Goal: Task Accomplishment & Management: Use online tool/utility

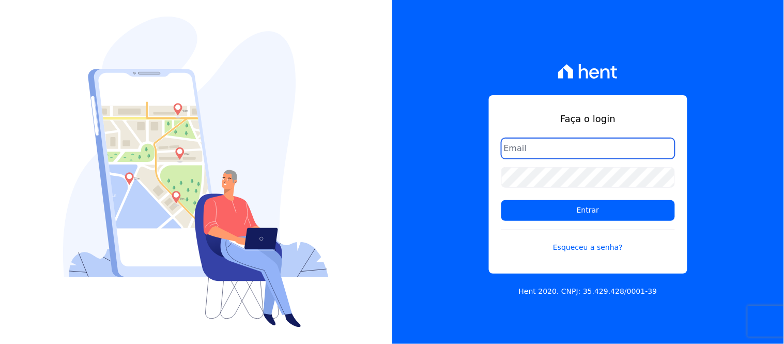
type input "[EMAIL_ADDRESS][DOMAIN_NAME]"
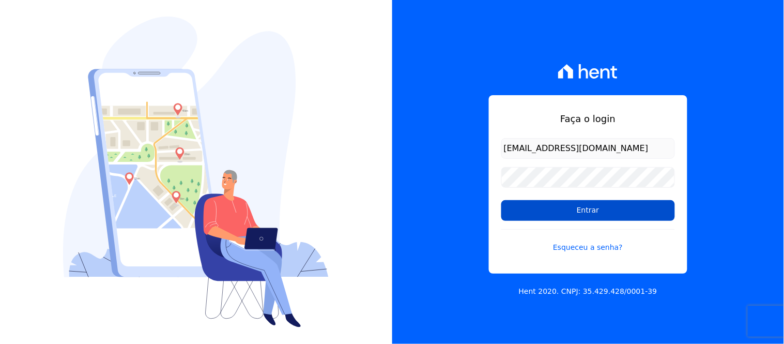
click at [608, 215] on input "Entrar" at bounding box center [588, 210] width 174 height 21
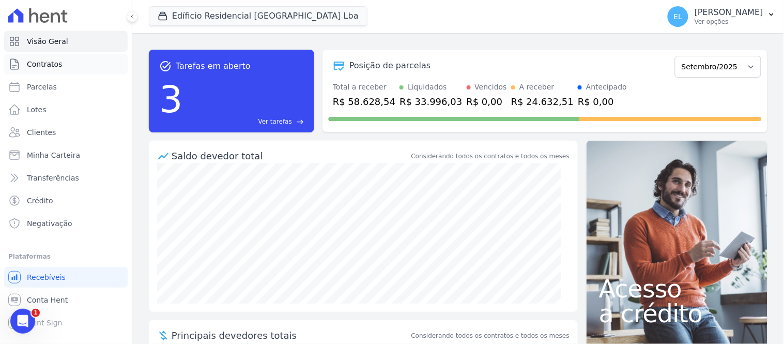
click at [49, 65] on span "Contratos" at bounding box center [44, 64] width 35 height 10
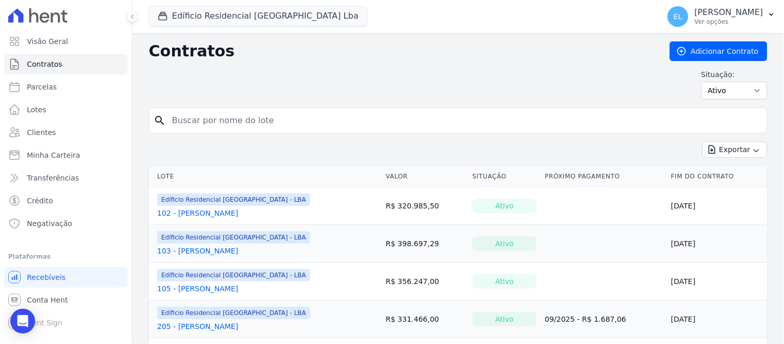
click at [200, 119] on input "search" at bounding box center [464, 120] width 597 height 21
type input "301"
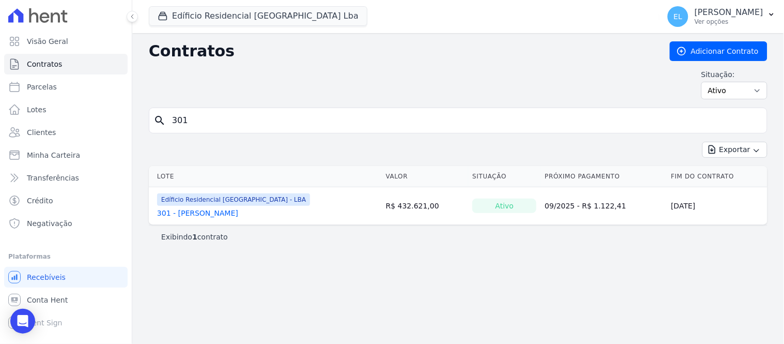
click at [207, 214] on link "301 - Carla Moreira" at bounding box center [197, 213] width 81 height 10
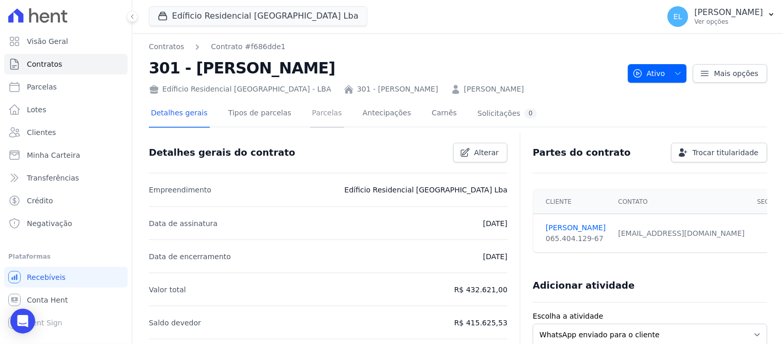
click at [310, 114] on link "Parcelas" at bounding box center [327, 113] width 34 height 27
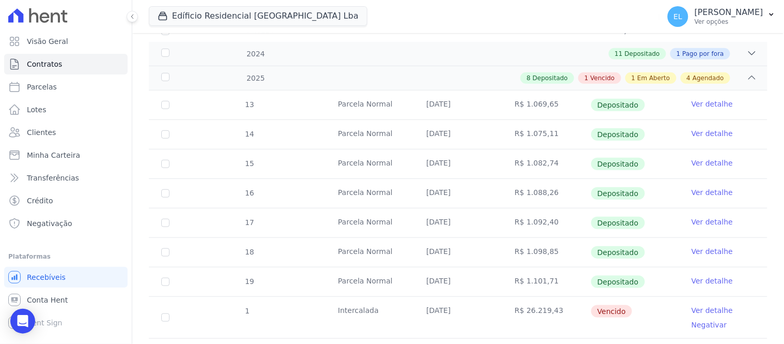
scroll to position [172, 0]
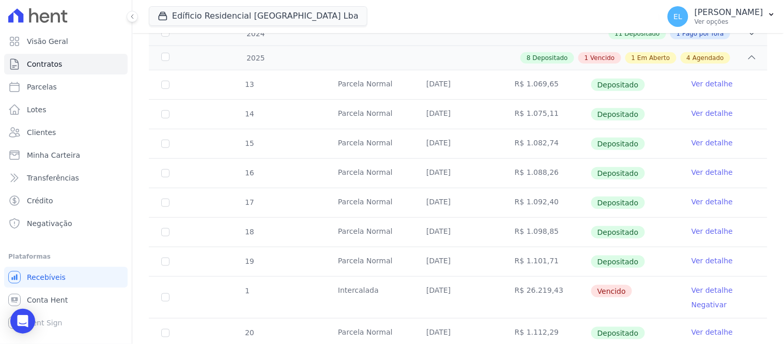
click at [706, 292] on link "Ver detalhe" at bounding box center [711, 290] width 41 height 10
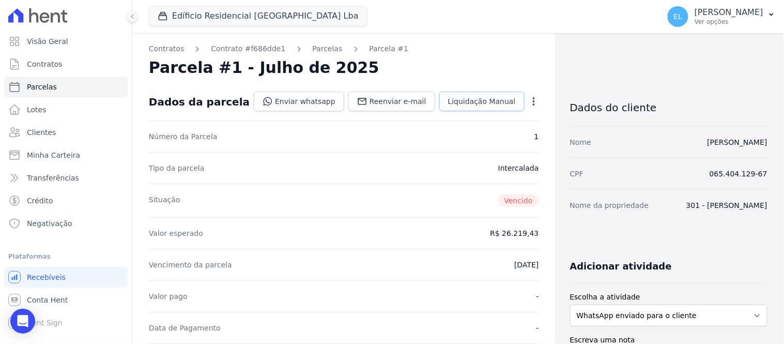
click at [460, 102] on span "Liquidação Manual" at bounding box center [482, 101] width 68 height 10
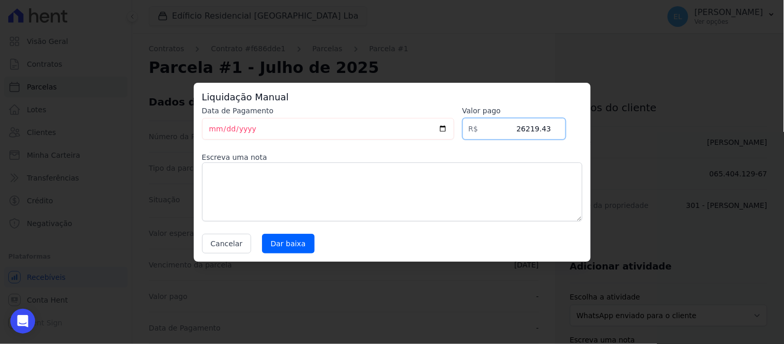
drag, startPoint x: 520, startPoint y: 128, endPoint x: 568, endPoint y: 135, distance: 48.6
click at [567, 135] on div "Data de Pagamento 2025-09-10 Valor pago R$ 26219.43 Escreva uma nota Cancelar D…" at bounding box center [392, 179] width 380 height 148
type input "2"
type input "27309.60"
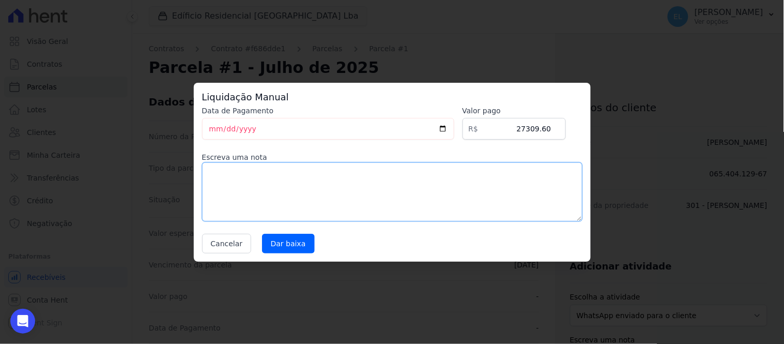
click at [417, 186] on textarea at bounding box center [392, 191] width 380 height 59
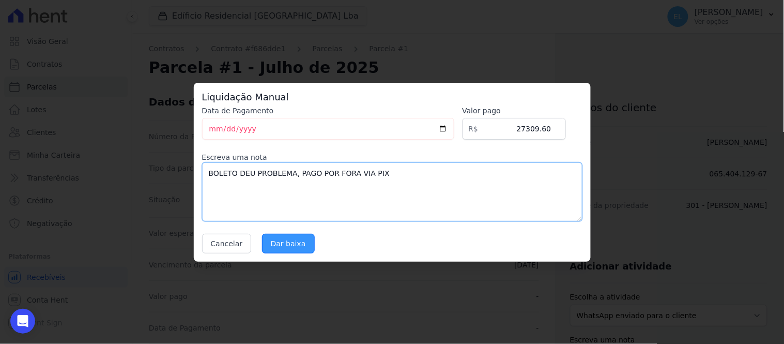
type textarea "BOLETO DEU PROBLEMA, PAGO POR FORA VIA PIX"
click at [294, 241] on input "Dar baixa" at bounding box center [288, 244] width 53 height 20
